Goal: Information Seeking & Learning: Find specific fact

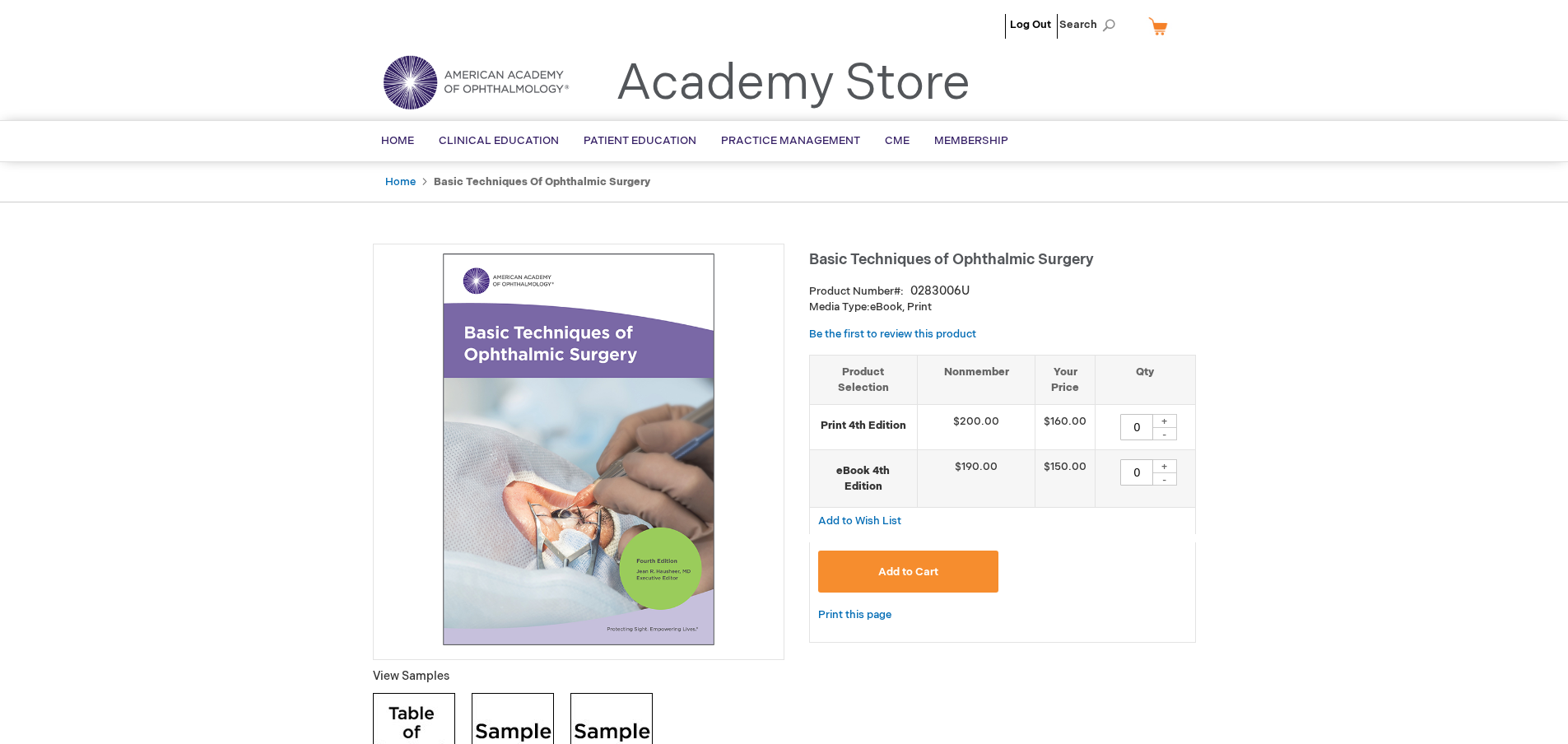
type input "0"
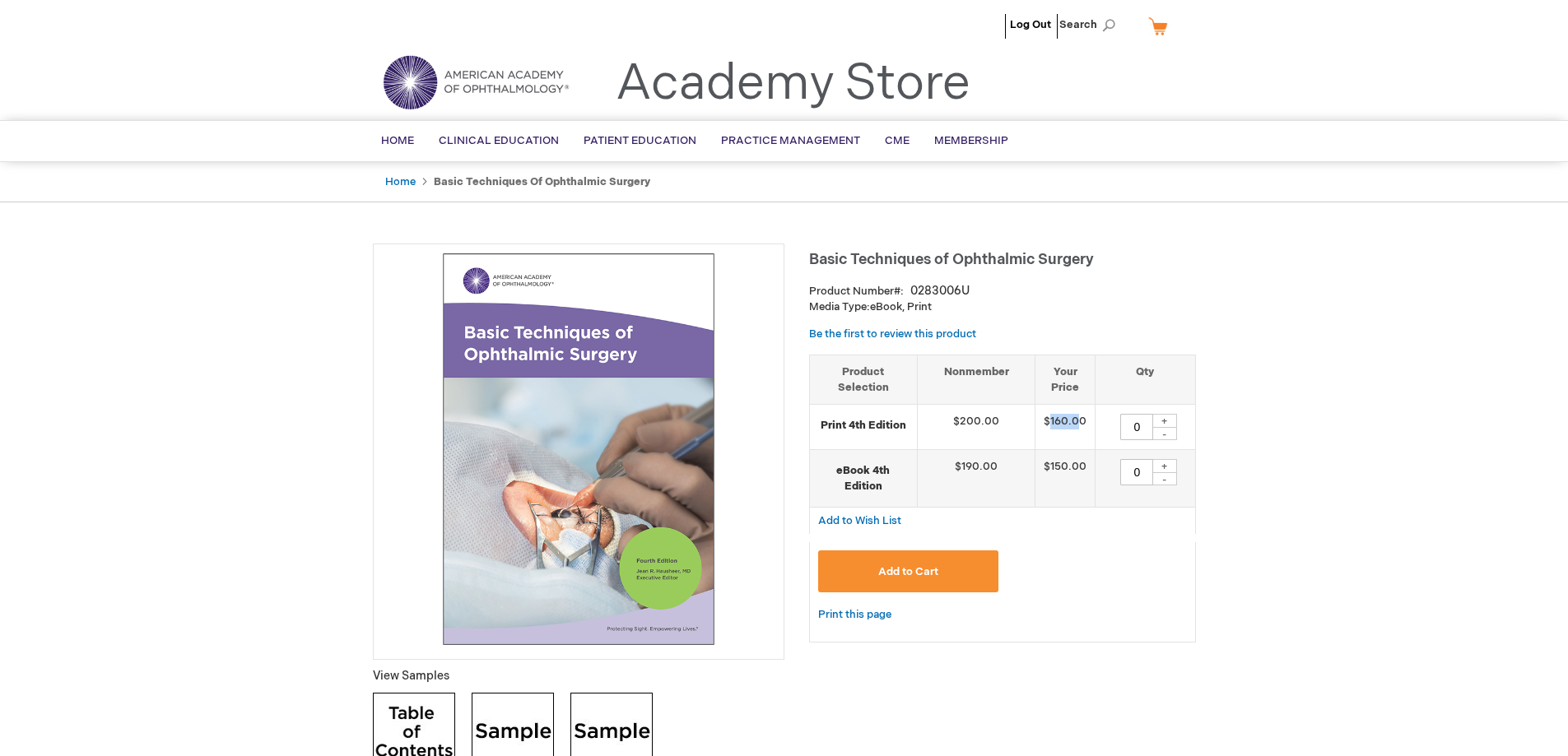
drag, startPoint x: 1050, startPoint y: 419, endPoint x: 1083, endPoint y: 419, distance: 33.0
click at [1083, 419] on td "$160.00" at bounding box center [1065, 427] width 60 height 45
drag, startPoint x: 1087, startPoint y: 419, endPoint x: 1025, endPoint y: 421, distance: 62.0
click at [1025, 421] on tr "Print 4th Edition $200.00 $160.00 0 + -" at bounding box center [1003, 427] width 386 height 45
click at [1047, 489] on td "$150.00" at bounding box center [1065, 479] width 60 height 58
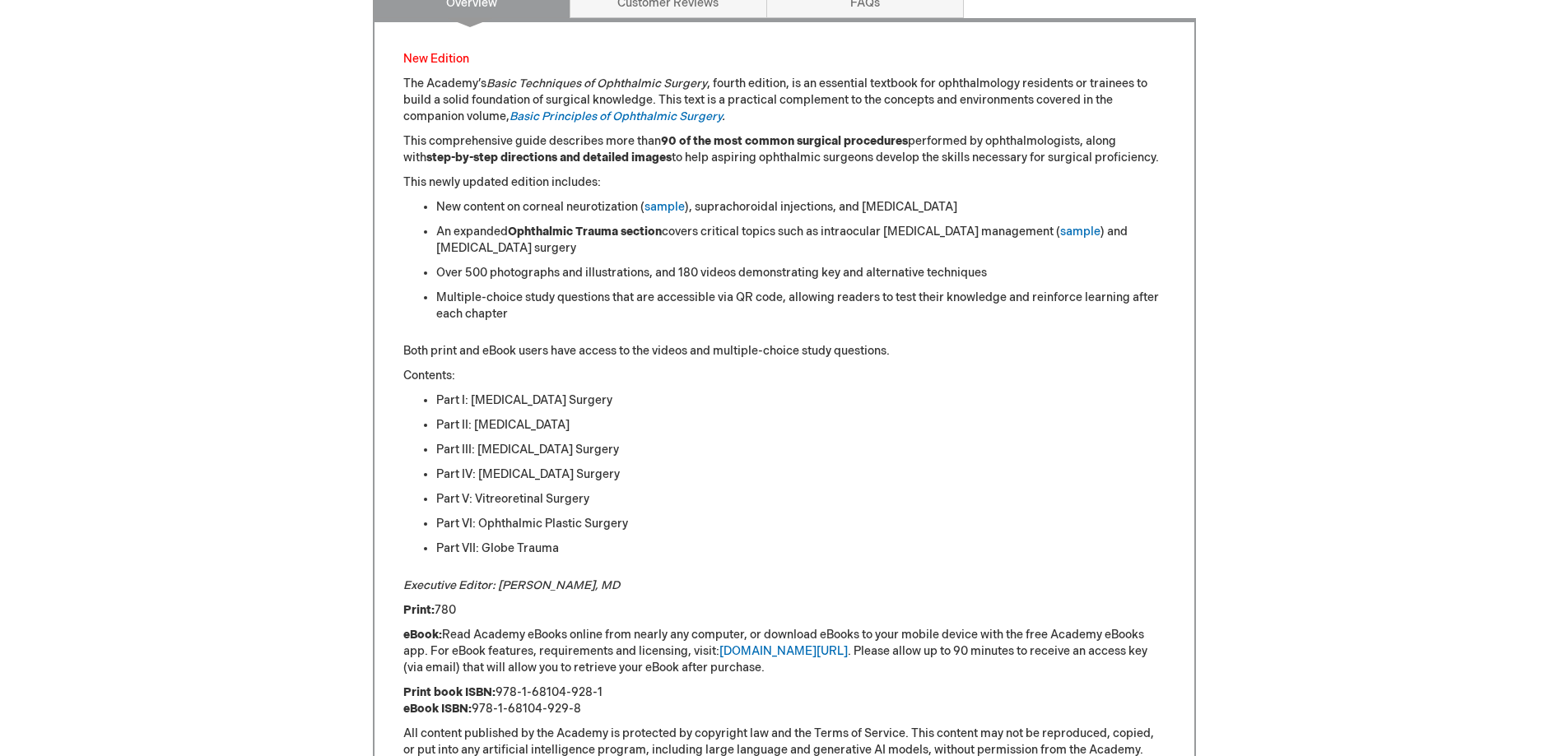
scroll to position [1152, 0]
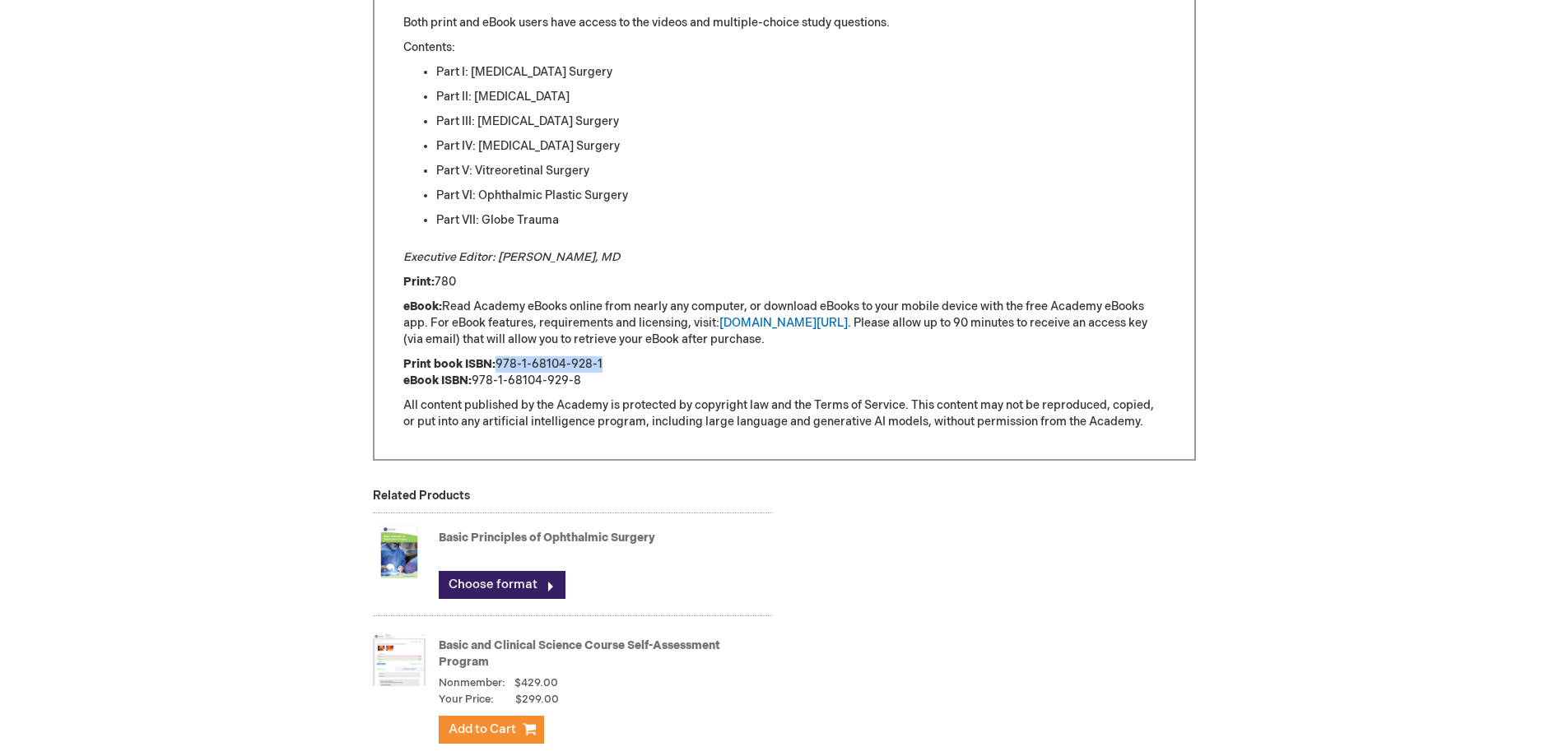
drag, startPoint x: 603, startPoint y: 358, endPoint x: 497, endPoint y: 361, distance: 106.0
click at [497, 361] on p "Print book ISBN: 978-1-68104-928-1 eBook ISBN: 978-1-68104-929-8" at bounding box center [784, 372] width 762 height 33
copy p "978-1-68104-928-1"
drag, startPoint x: 585, startPoint y: 381, endPoint x: 475, endPoint y: 385, distance: 110.1
click at [475, 385] on p "Print book ISBN: 978-1-68104-928-1 eBook ISBN: 978-1-68104-929-8" at bounding box center [784, 372] width 762 height 33
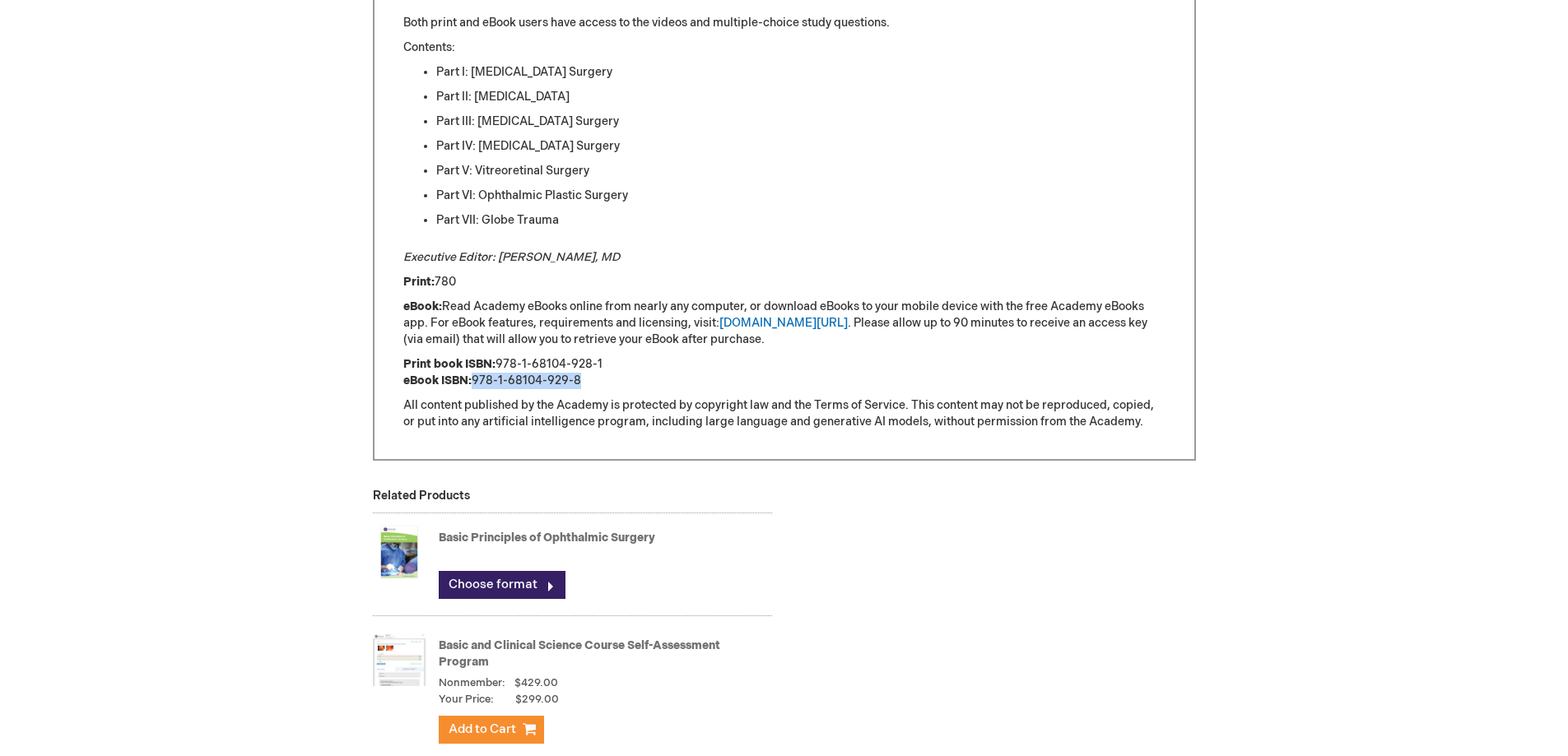
copy p "978-1-68104-929-8"
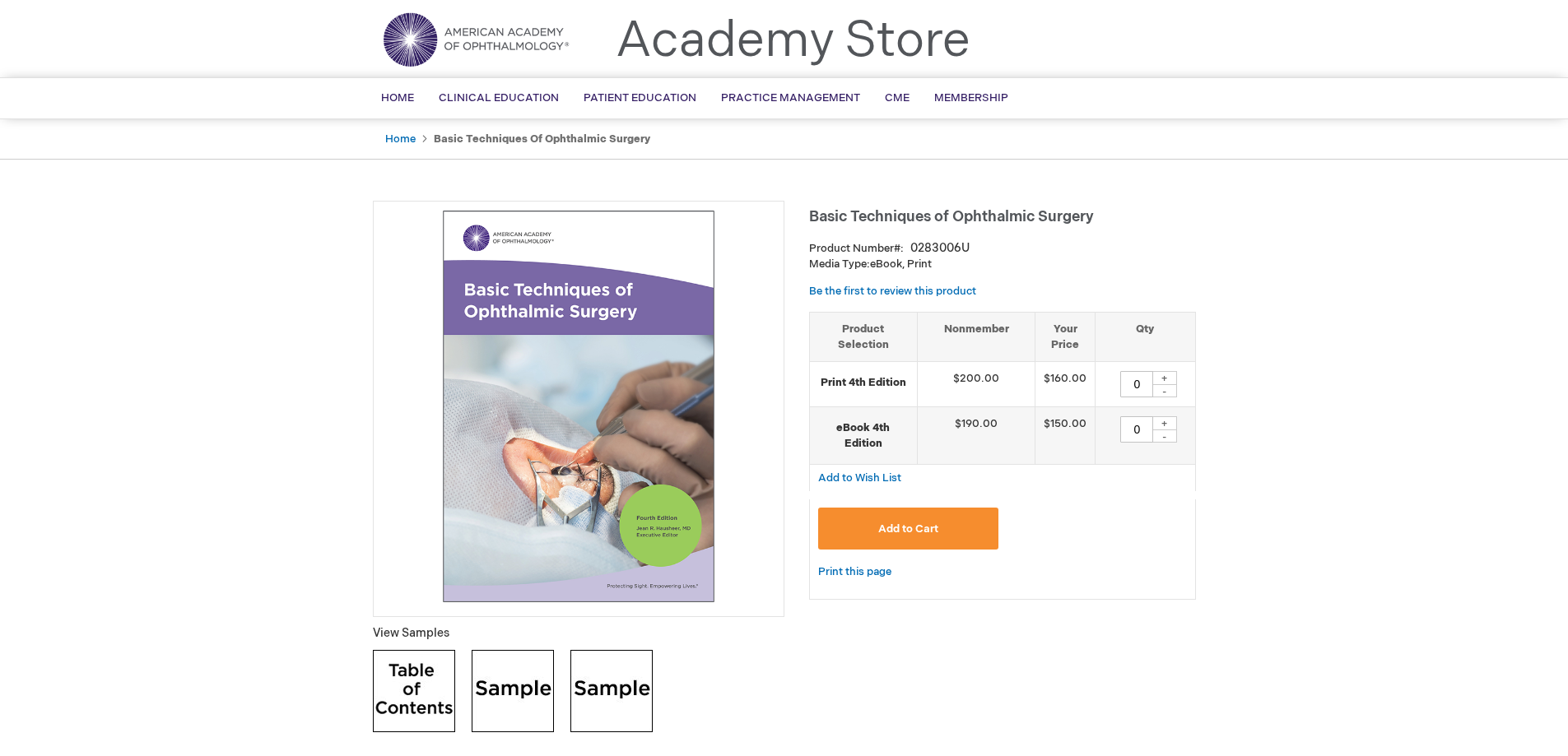
scroll to position [0, 0]
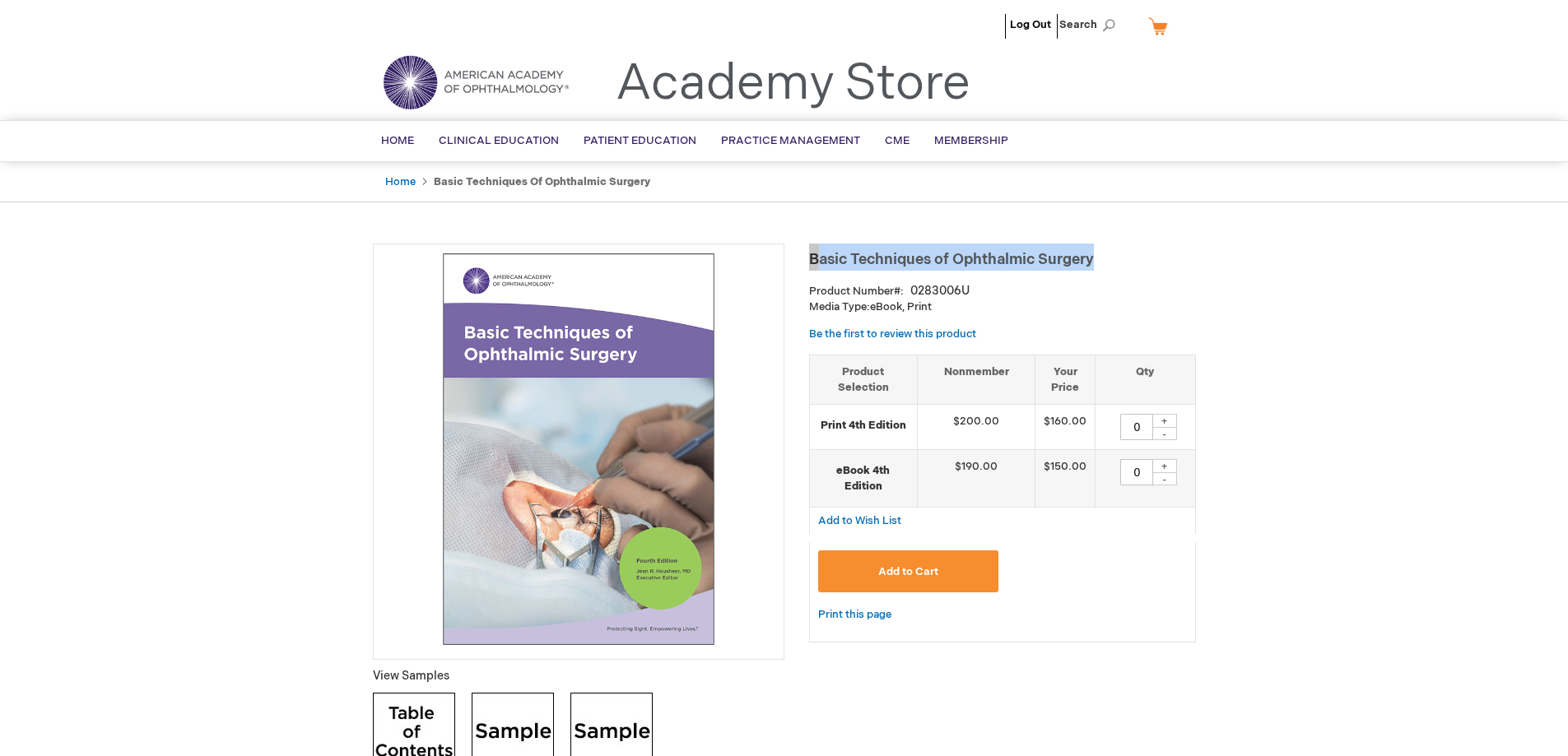
drag, startPoint x: 809, startPoint y: 259, endPoint x: 1102, endPoint y: 261, distance: 293.0
click at [1102, 261] on h1 "Basic Techniques of Ophthalmic Surgery" at bounding box center [1002, 257] width 386 height 28
copy span "Basic Techniques of Ophthalmic Surgery"
